Goal: Task Accomplishment & Management: Use online tool/utility

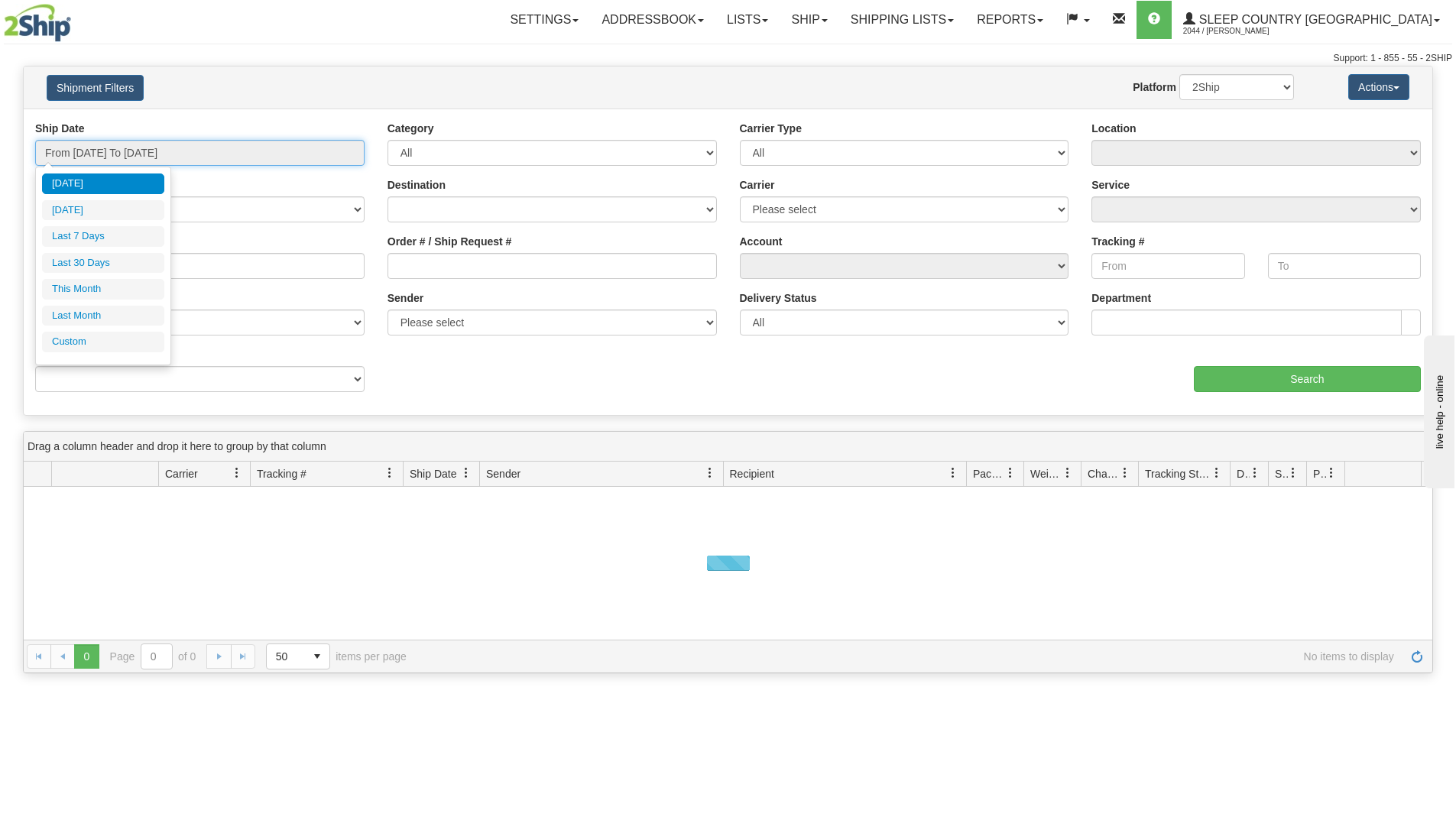
drag, startPoint x: 265, startPoint y: 149, endPoint x: 210, endPoint y: 179, distance: 62.6
click at [254, 153] on input "From 08/12/2025 To 08/13/2025" at bounding box center [200, 152] width 330 height 26
drag, startPoint x: 112, startPoint y: 263, endPoint x: 261, endPoint y: 257, distance: 149.1
click at [111, 263] on li "Last 30 Days" at bounding box center [103, 263] width 122 height 20
type input "From 07/15/2025 To 08/13/2025"
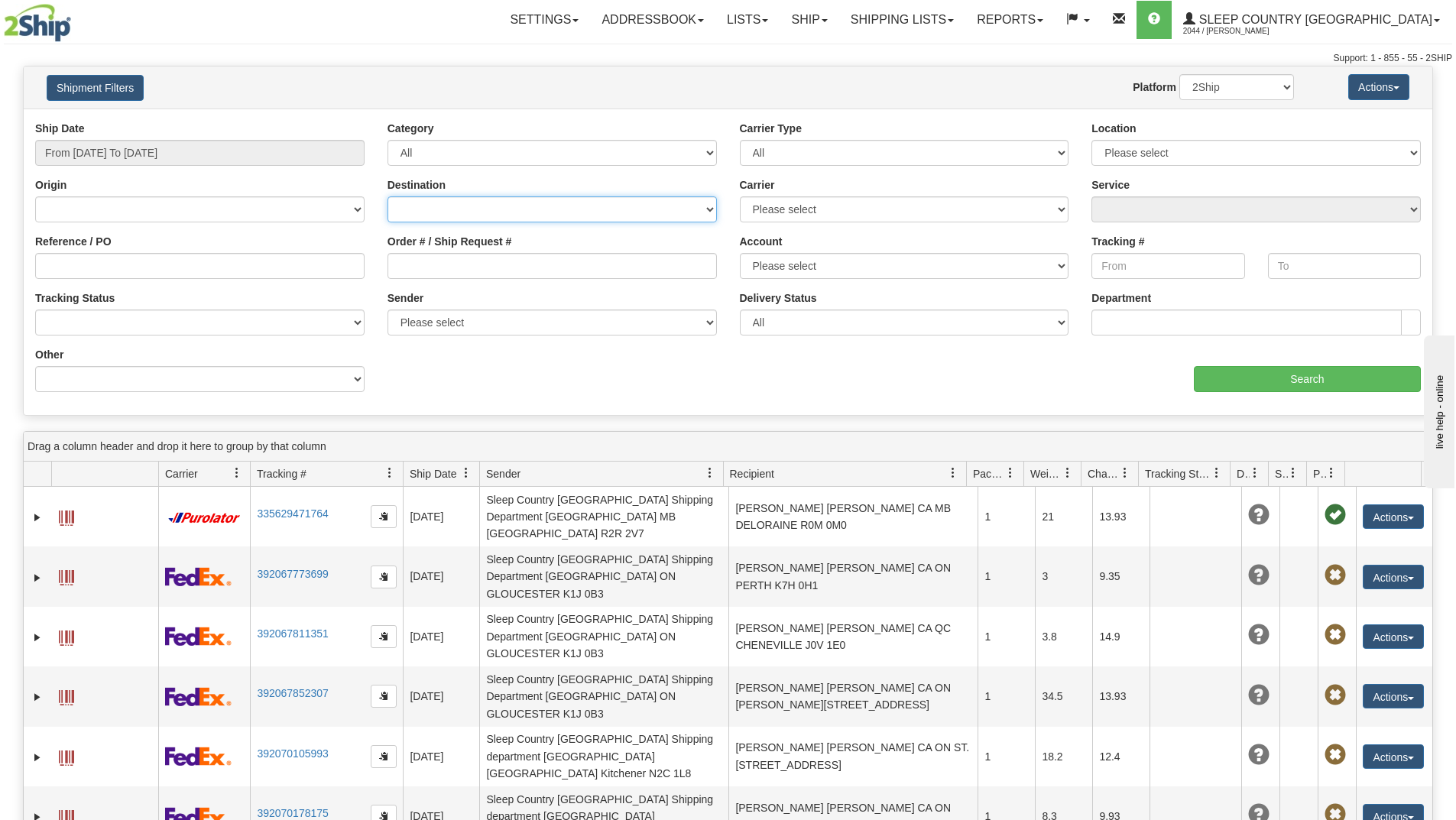
click at [467, 203] on select "Canada United States Mexico Puerto Rico Romania Australia New Zealand SouthAfri…" at bounding box center [552, 209] width 330 height 26
drag, startPoint x: 391, startPoint y: 442, endPoint x: 377, endPoint y: 429, distance: 19.1
click at [389, 439] on div "Drag a column header and drop it here to group by that column" at bounding box center [728, 446] width 1408 height 30
click at [437, 274] on input "Order # / Ship Request #" at bounding box center [552, 266] width 330 height 26
paste input "9000H960307"
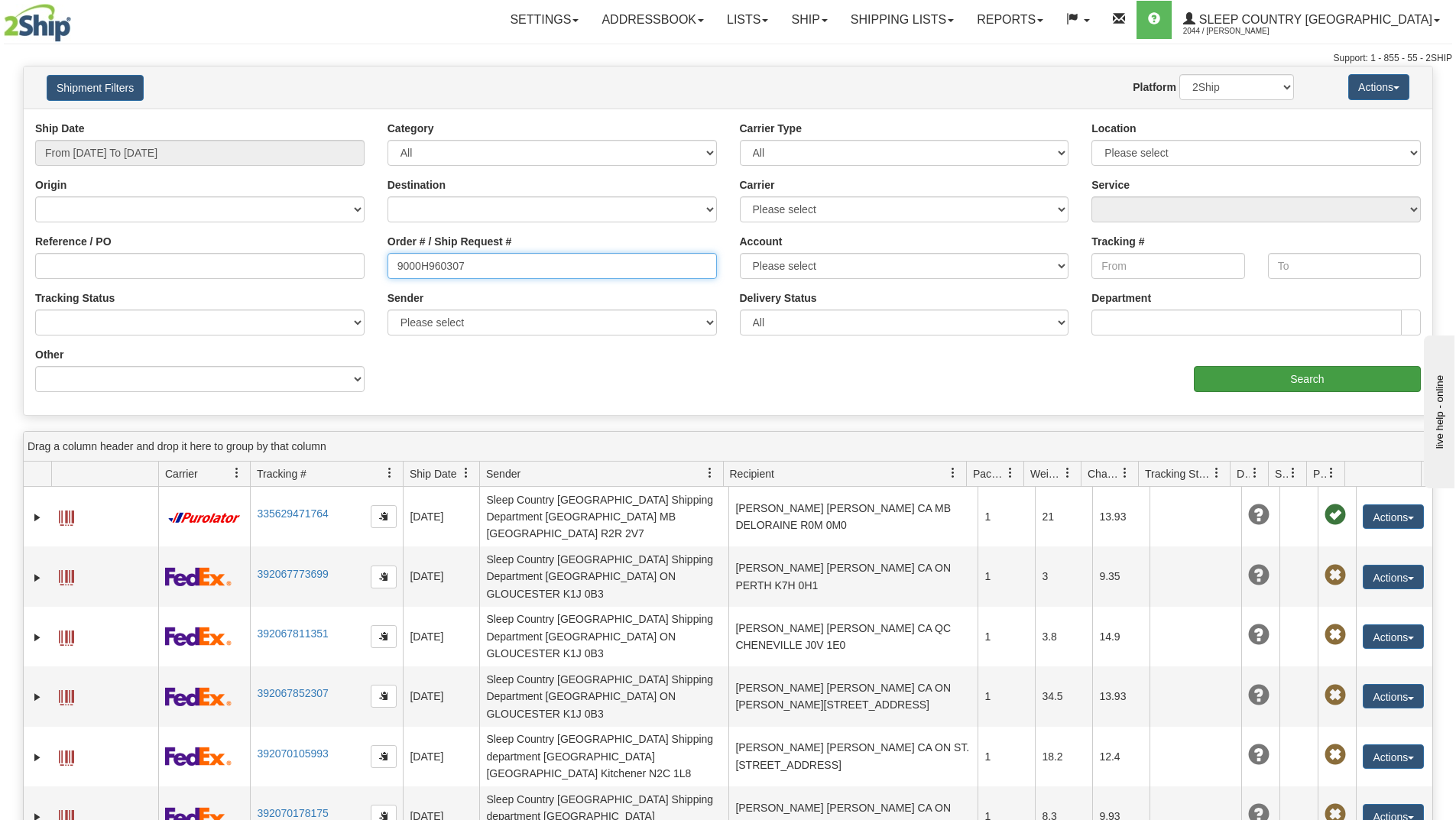
type input "9000H960307"
click at [1270, 371] on input "Search" at bounding box center [1307, 378] width 227 height 26
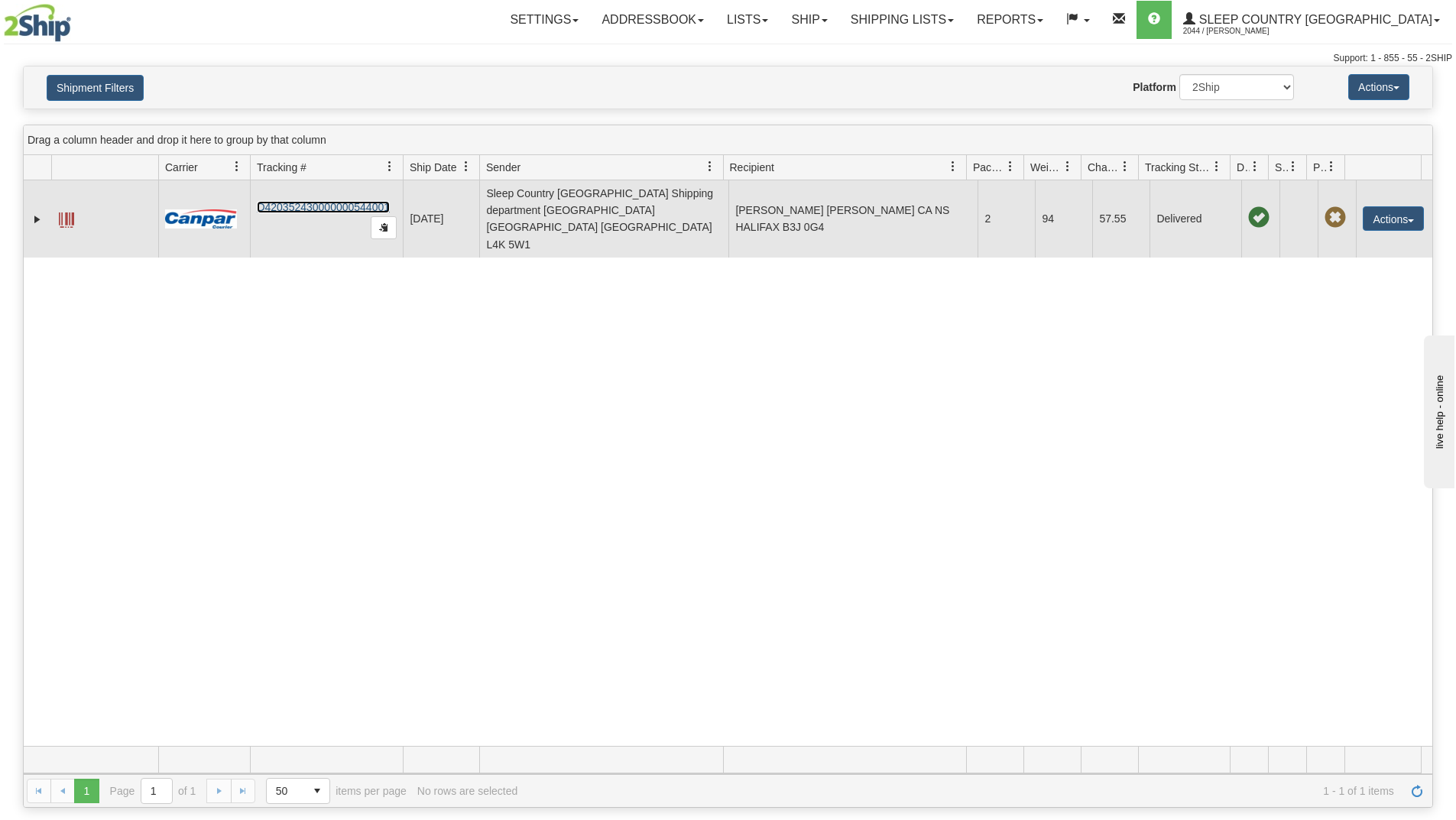
click at [324, 201] on link "D420352430000000544001" at bounding box center [323, 207] width 133 height 13
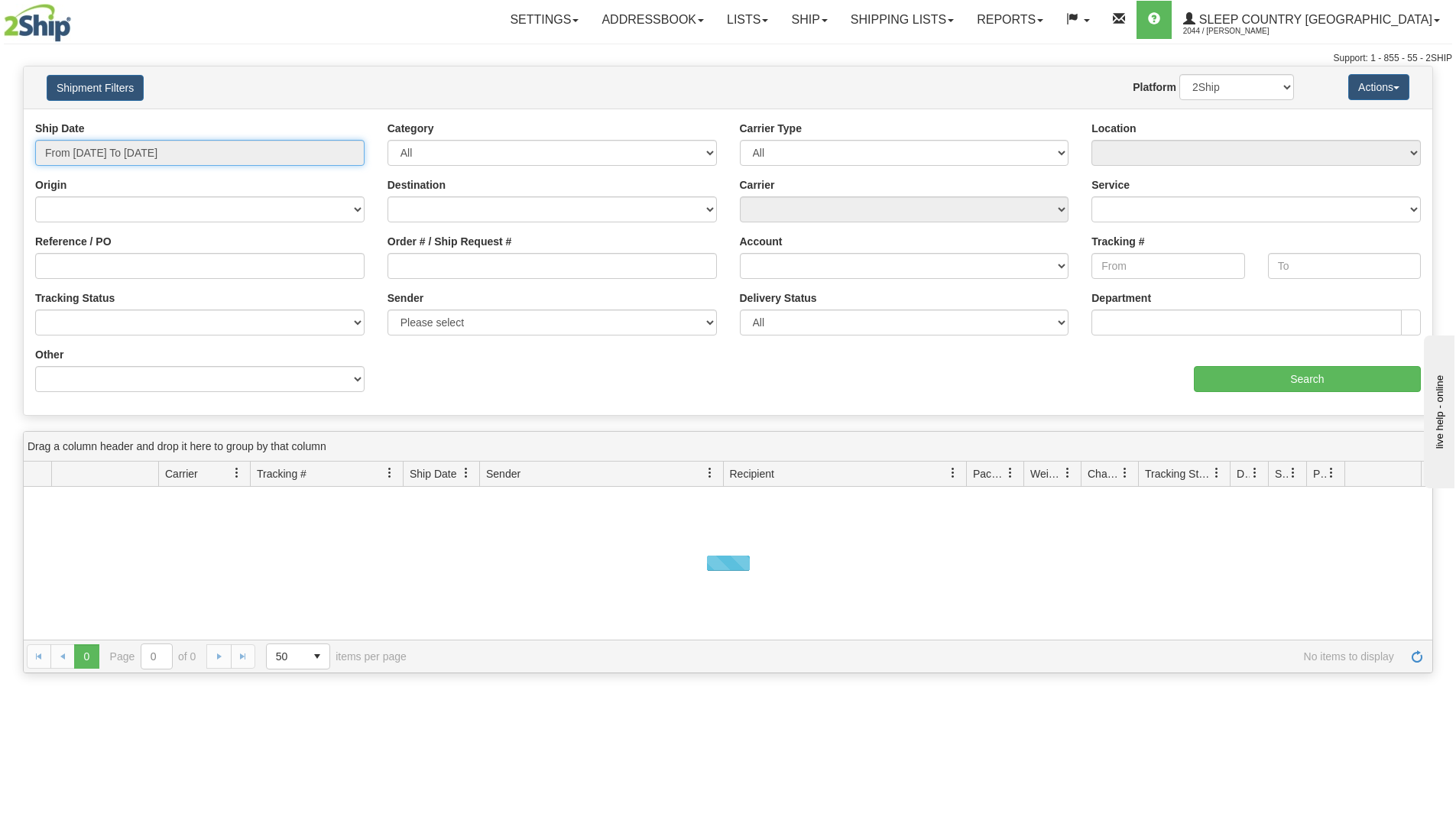
click at [184, 153] on input "From 08/12/2025 To 08/13/2025" at bounding box center [200, 152] width 330 height 26
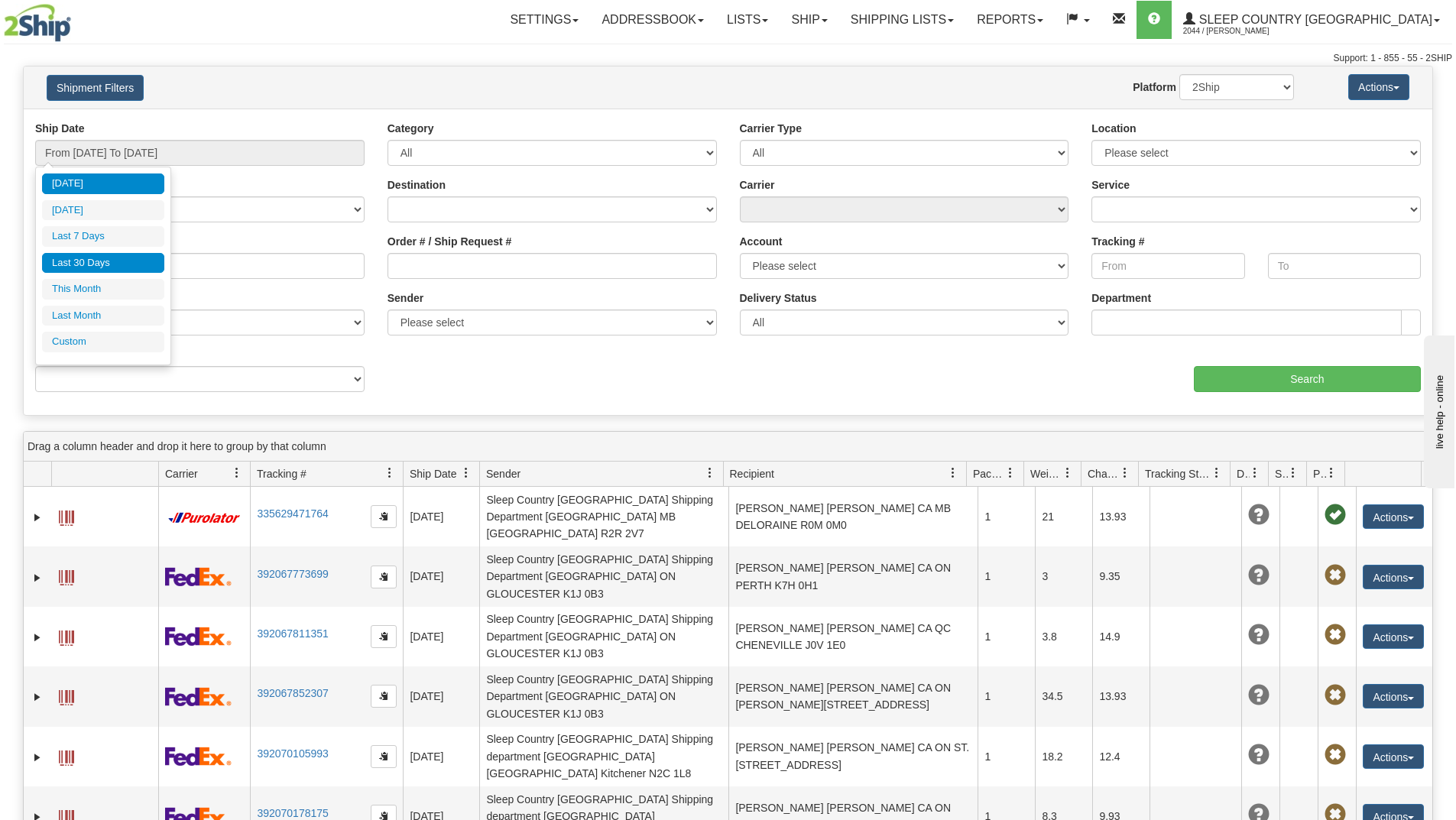
click at [113, 268] on li "Last 30 Days" at bounding box center [103, 263] width 122 height 20
type input "From 07/15/2025 To 08/13/2025"
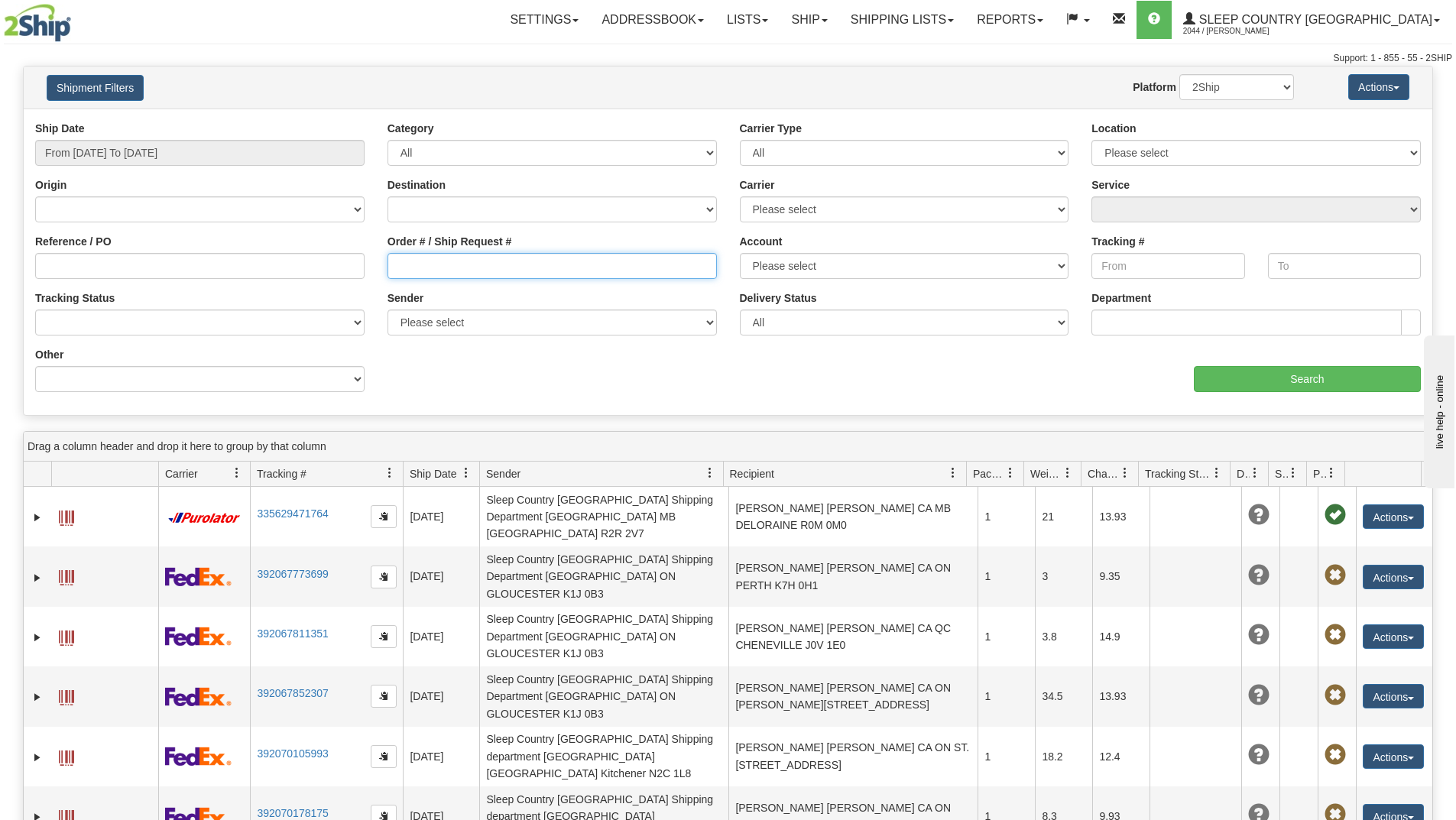
click at [415, 264] on input "Order # / Ship Request #" at bounding box center [552, 266] width 330 height 26
drag, startPoint x: 413, startPoint y: 272, endPoint x: 431, endPoint y: 273, distance: 18.0
click at [431, 273] on input "Order # / Ship Request #" at bounding box center [552, 266] width 330 height 26
click at [426, 265] on input "Order # / Ship Request #" at bounding box center [552, 266] width 330 height 26
paste input "9000H958840"
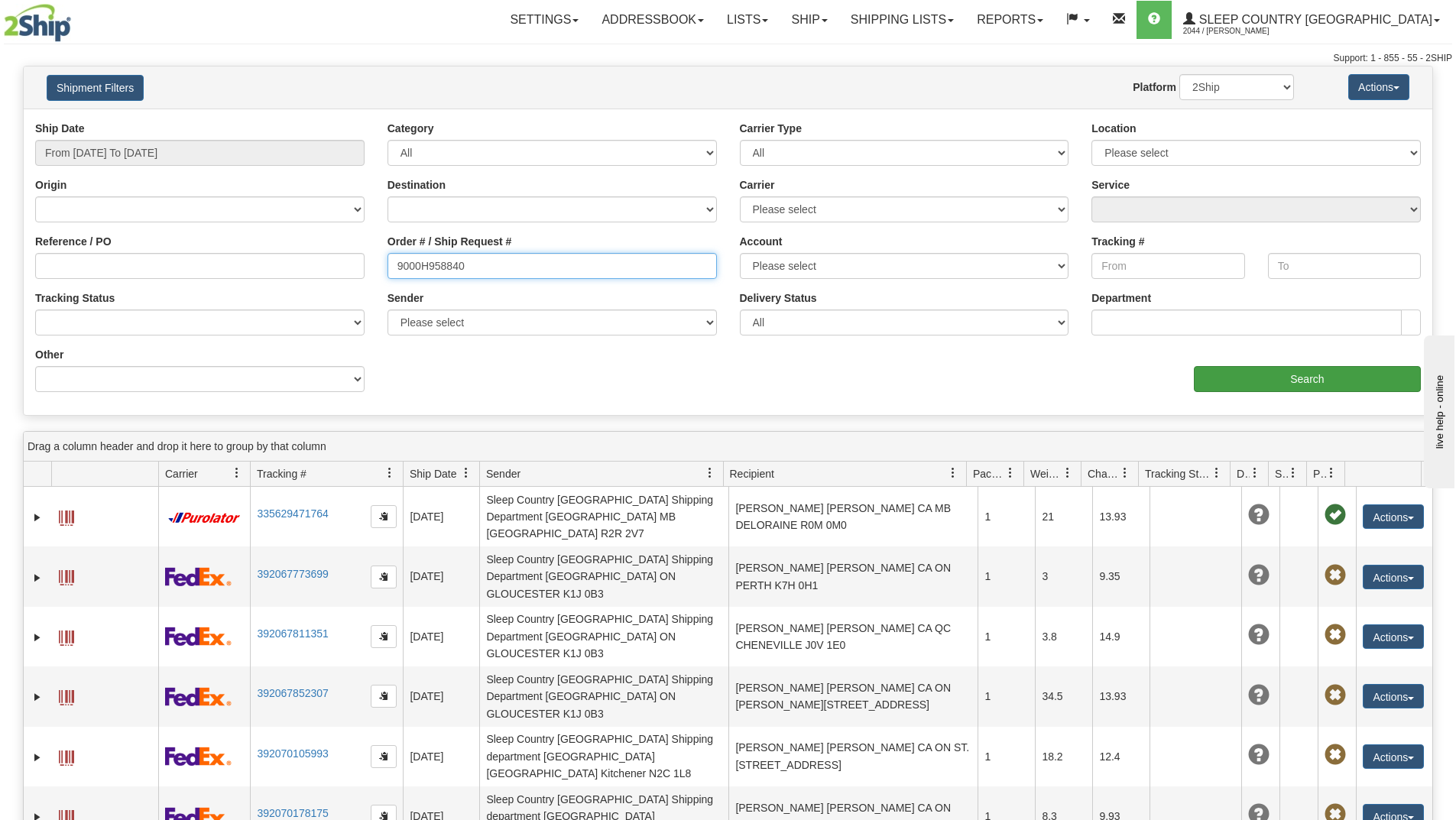
type input "9000H958840"
click at [1218, 372] on input "Search" at bounding box center [1307, 378] width 227 height 26
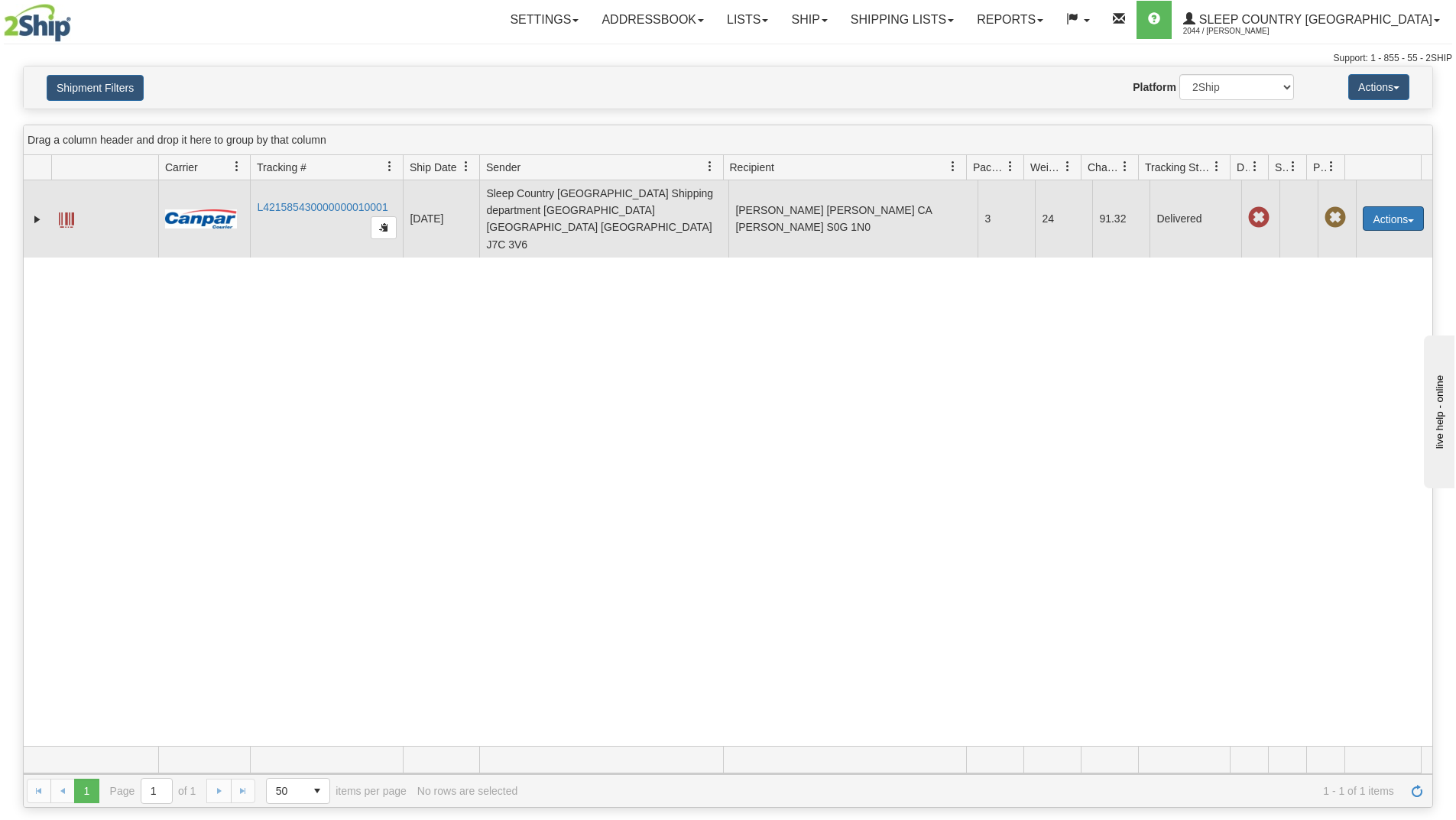
click at [1385, 210] on button "Actions" at bounding box center [1393, 218] width 61 height 24
click at [1325, 257] on link "Return" at bounding box center [1362, 267] width 122 height 19
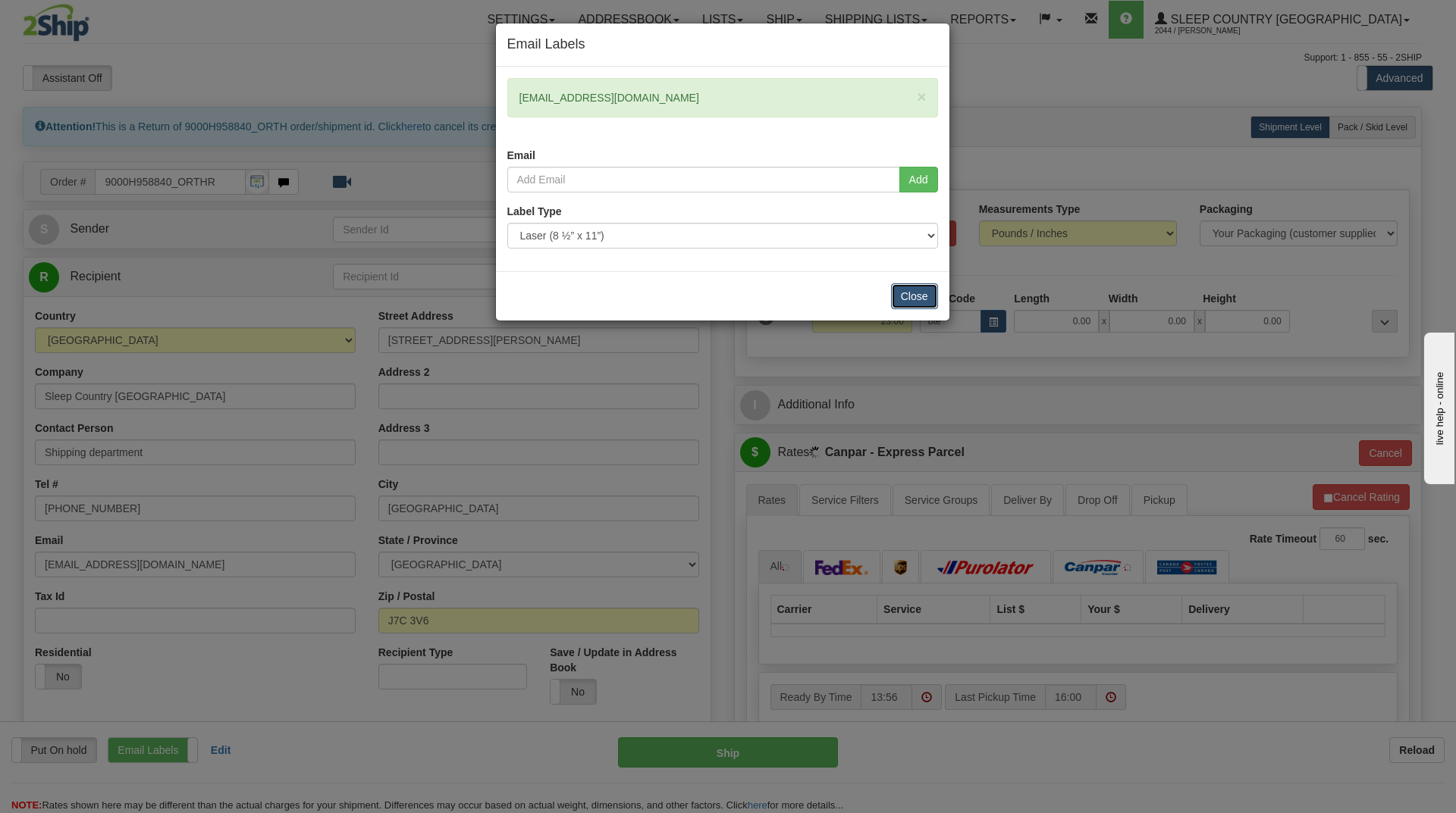
click at [898, 290] on button "Close" at bounding box center [914, 296] width 47 height 26
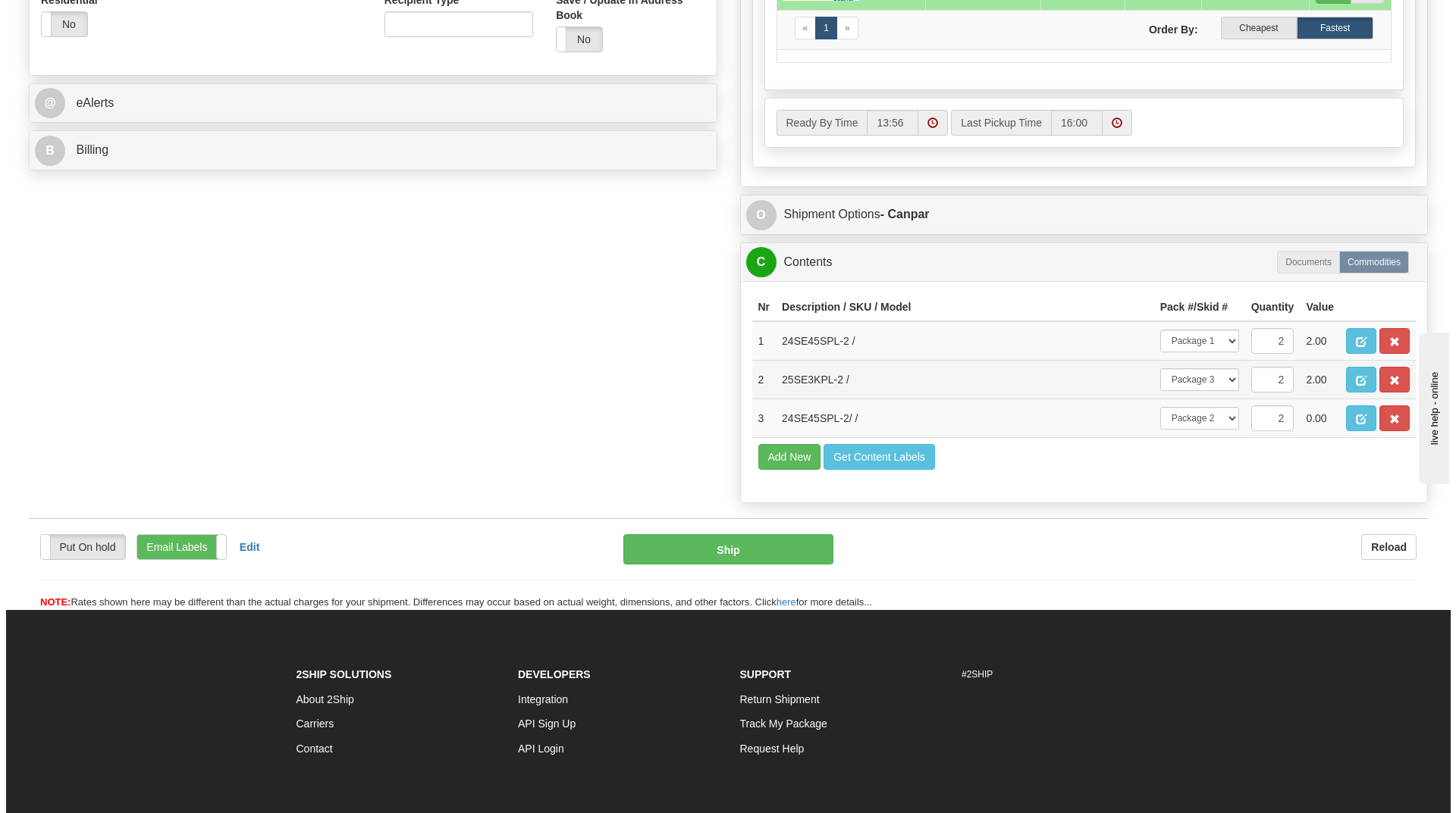
scroll to position [764, 0]
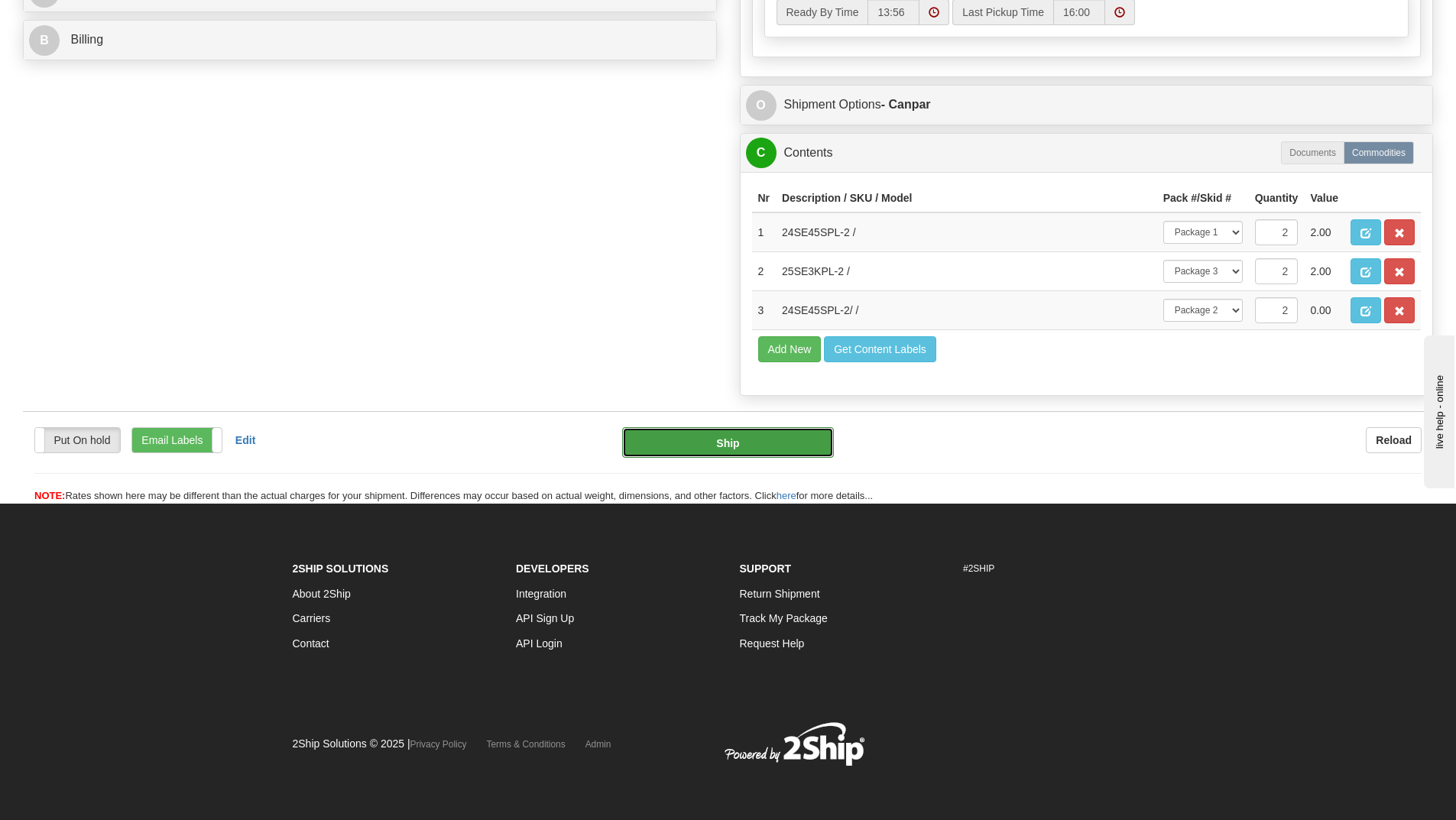
click at [760, 441] on button "Ship" at bounding box center [728, 443] width 211 height 31
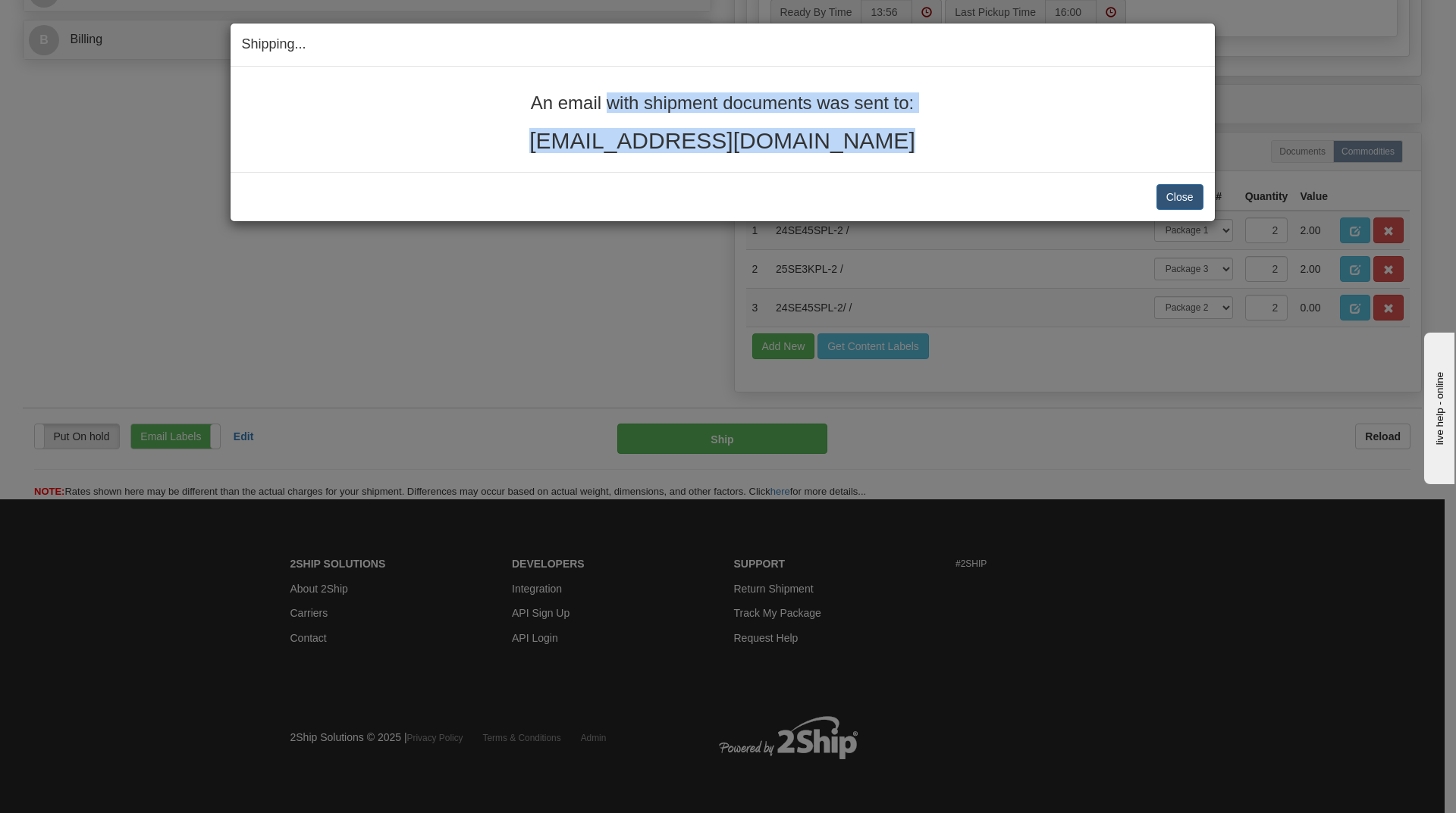
drag, startPoint x: 533, startPoint y: 98, endPoint x: 860, endPoint y: 131, distance: 328.7
click at [860, 131] on div "An email with shipment documents was sent to: [EMAIL_ADDRESS][DOMAIN_NAME]" at bounding box center [722, 123] width 961 height 60
copy div "An email with shipment documents was sent to: [EMAIL_ADDRESS][DOMAIN_NAME]"
